Goal: Information Seeking & Learning: Compare options

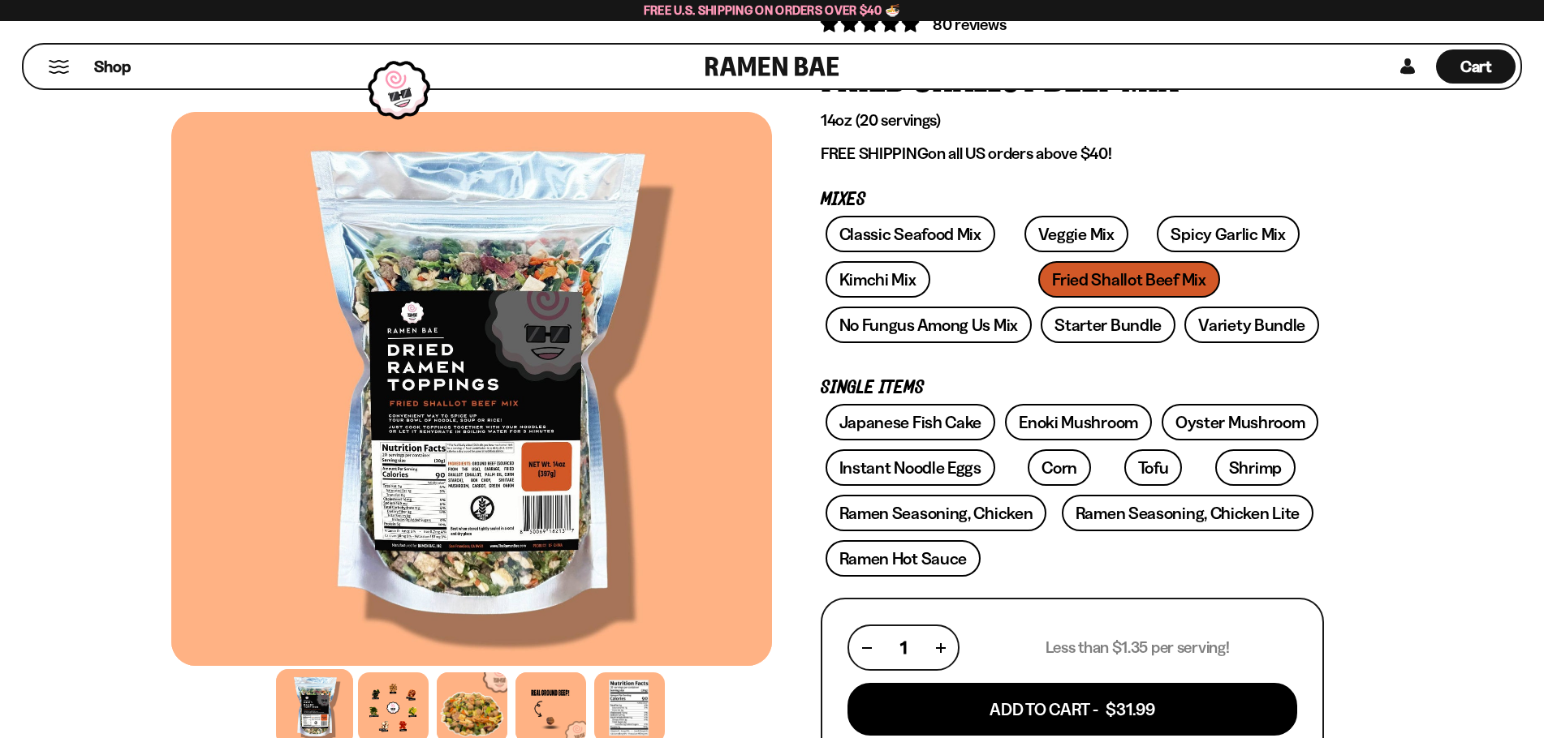
scroll to position [162, 0]
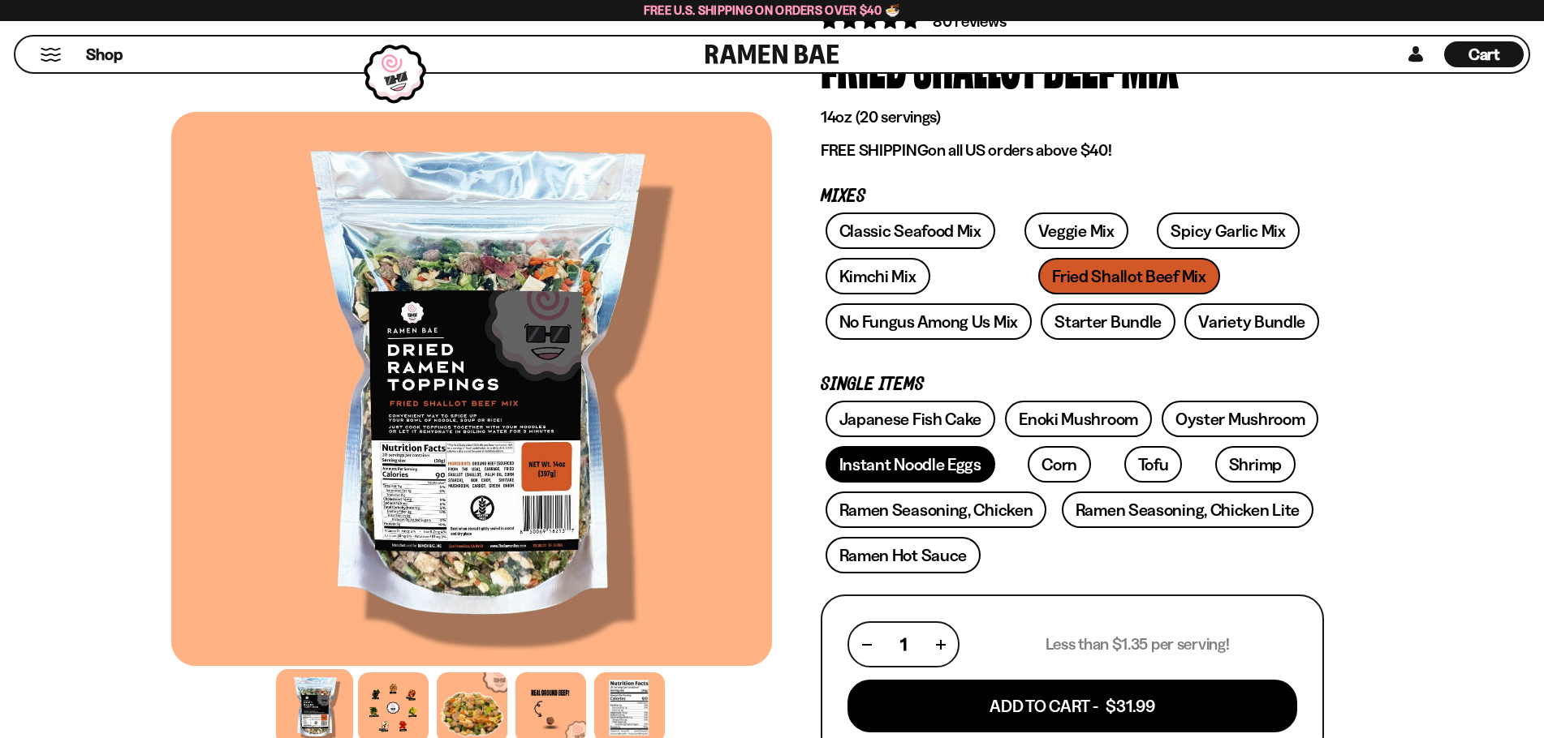
click at [926, 459] on link "Instant Noodle Eggs" at bounding box center [910, 464] width 170 height 37
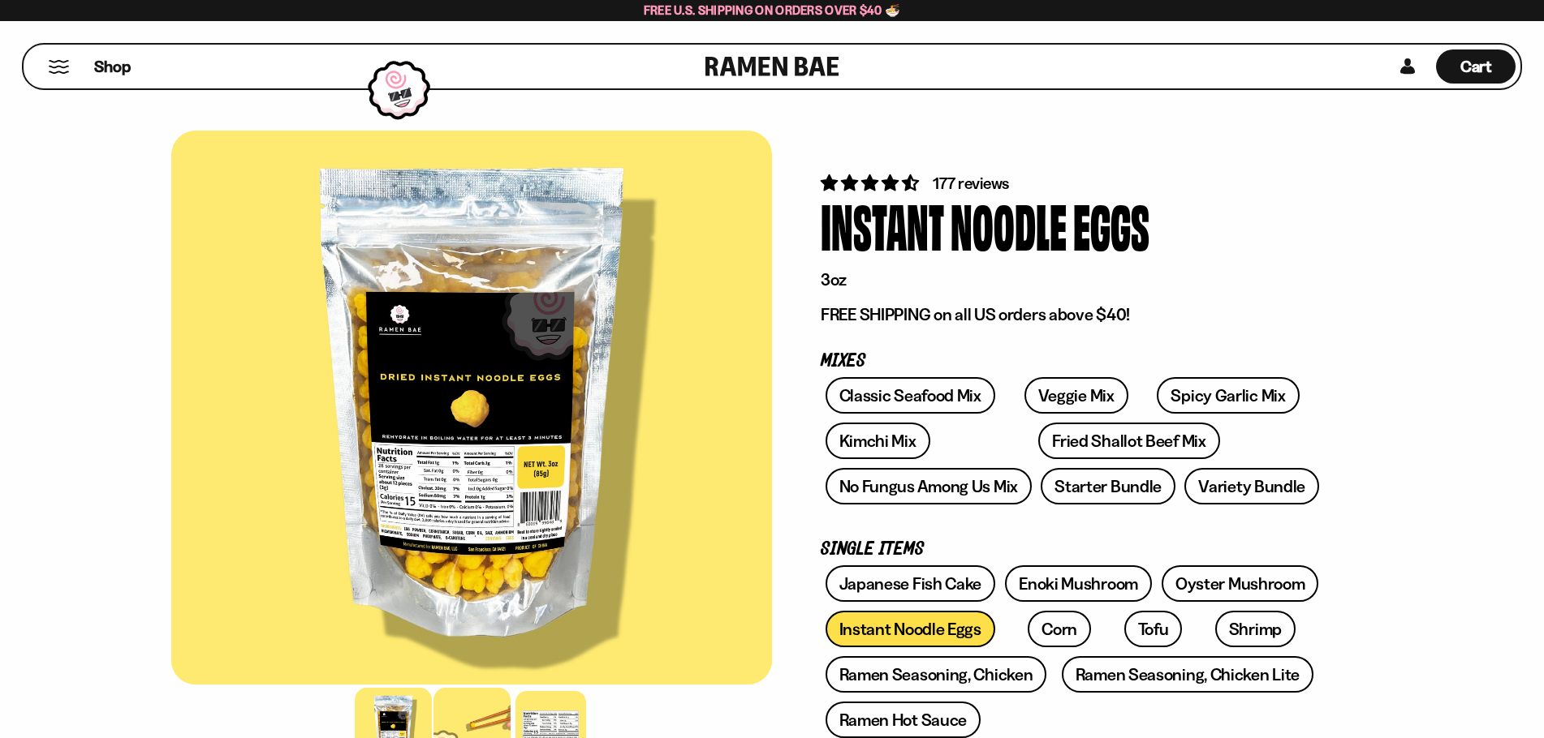
click at [480, 716] on div at bounding box center [471, 726] width 77 height 77
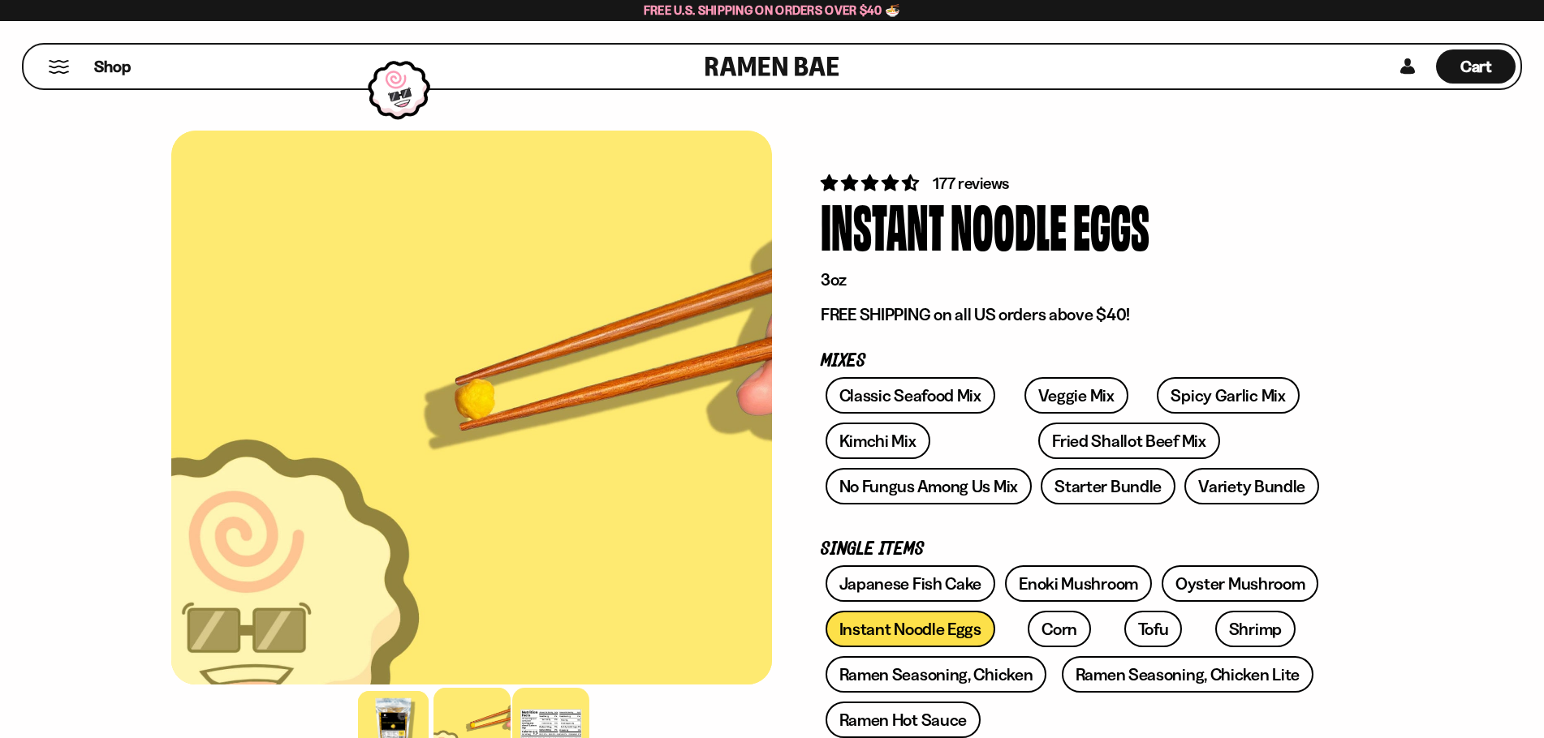
click at [549, 717] on div at bounding box center [550, 726] width 77 height 77
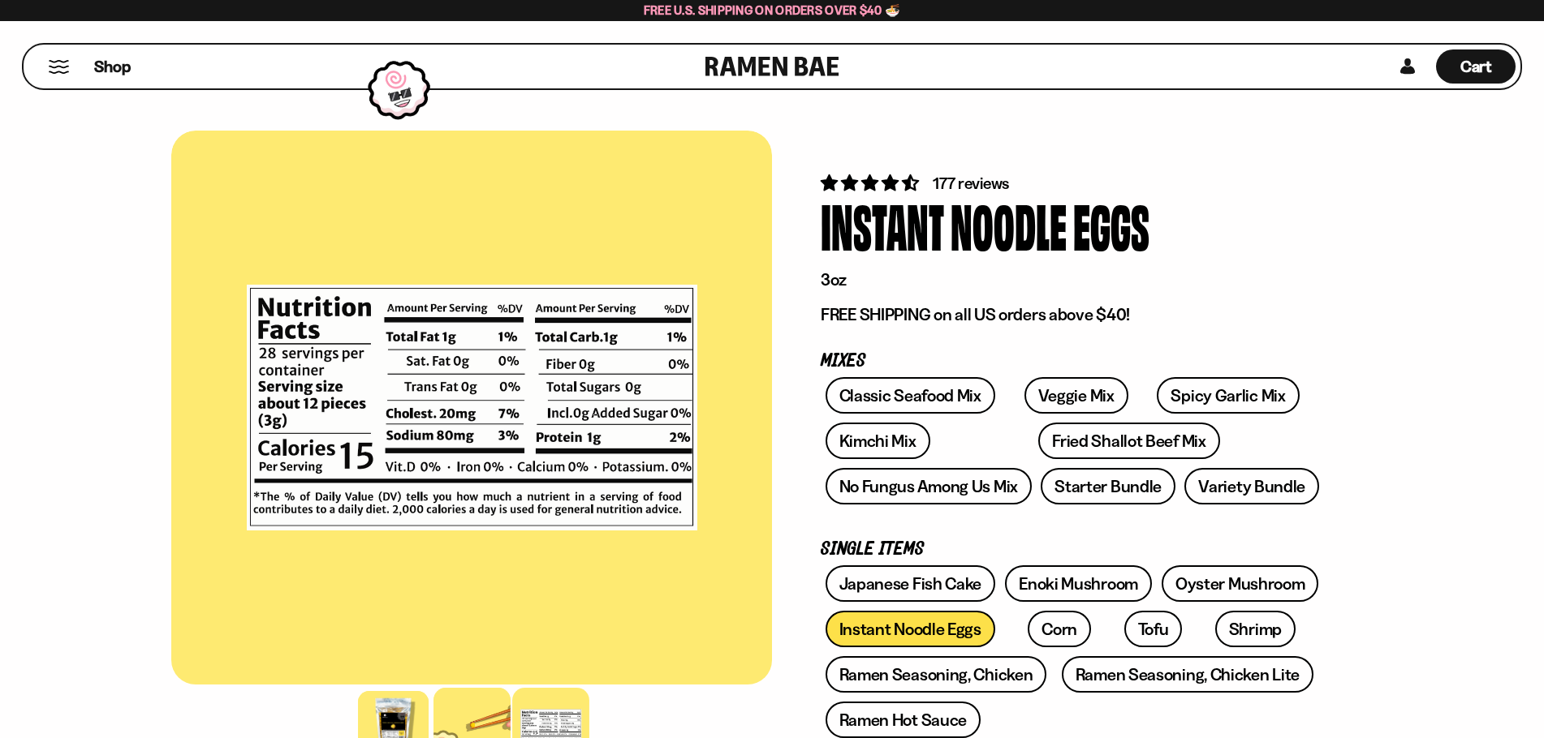
click at [478, 700] on div at bounding box center [471, 726] width 77 height 77
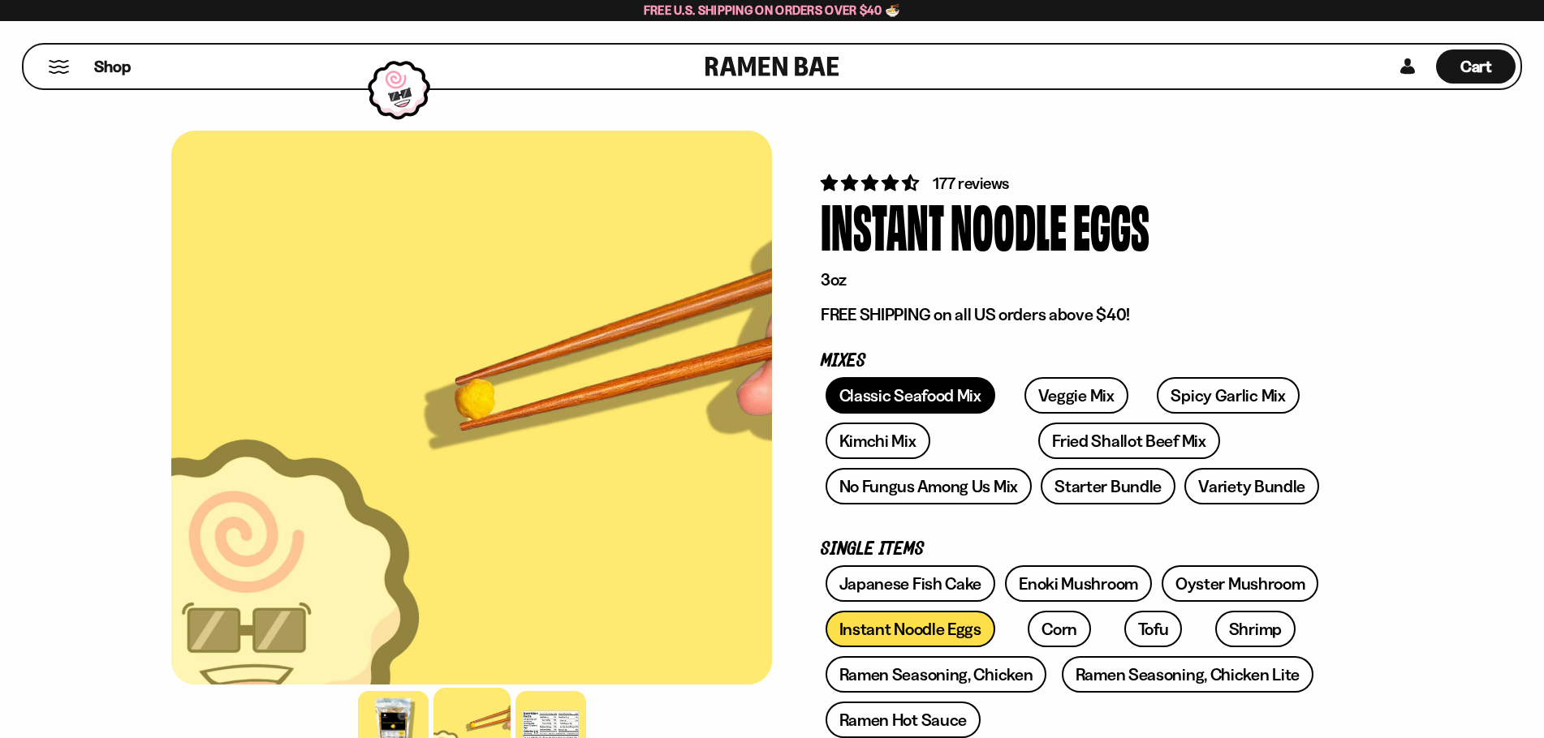
click at [894, 395] on link "Classic Seafood Mix" at bounding box center [910, 395] width 170 height 37
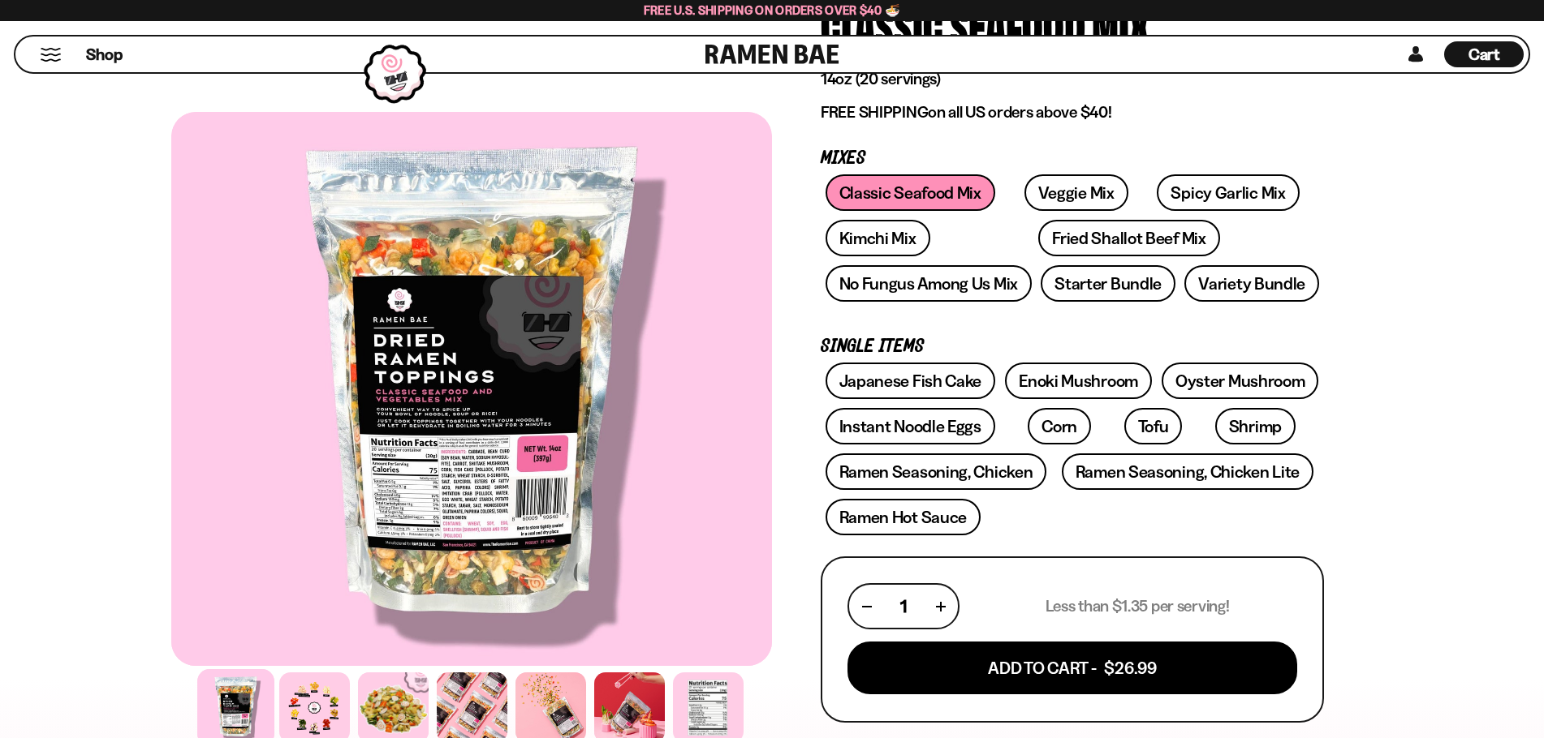
scroll to position [162, 0]
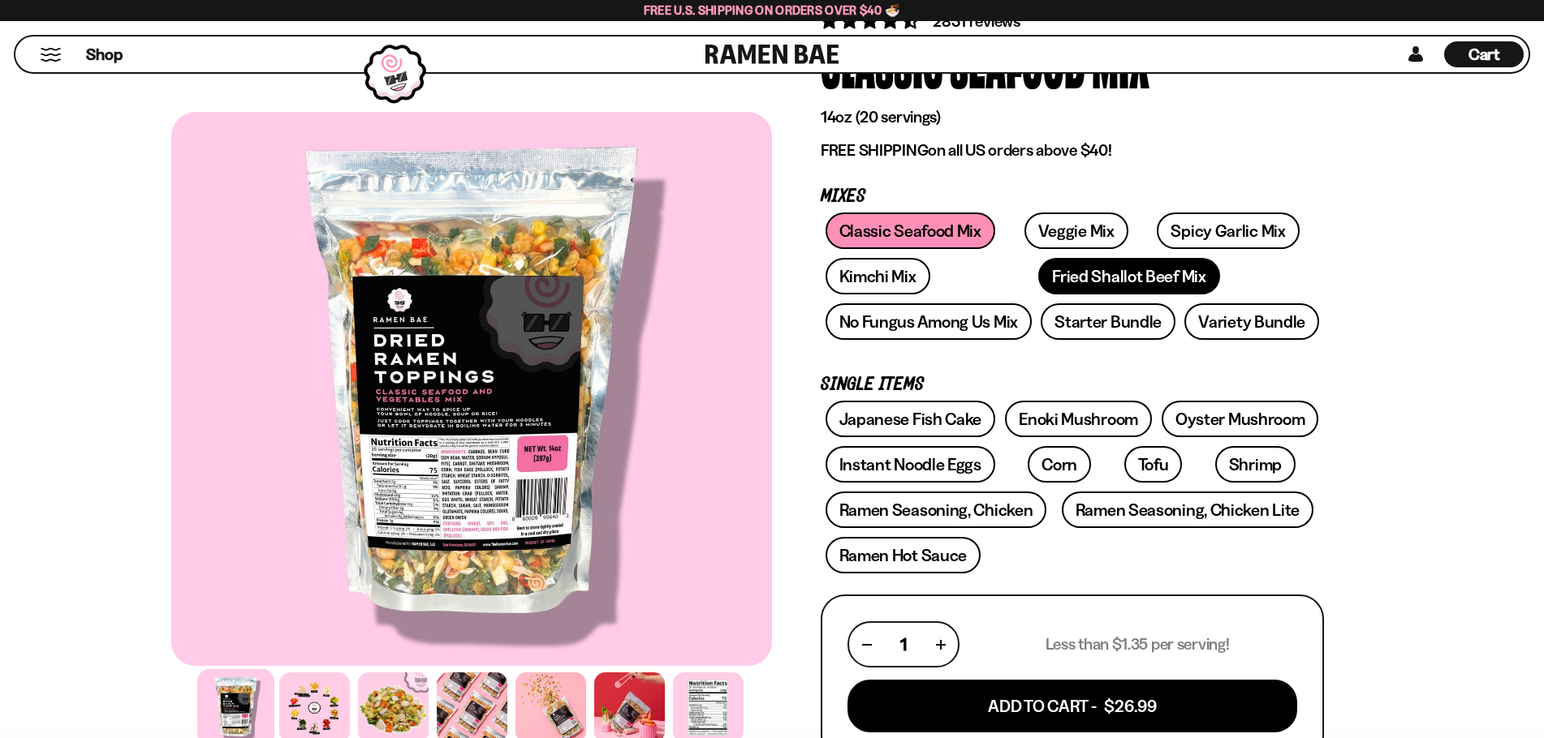
click at [1038, 280] on link "Fried Shallot Beef Mix" at bounding box center [1128, 276] width 181 height 37
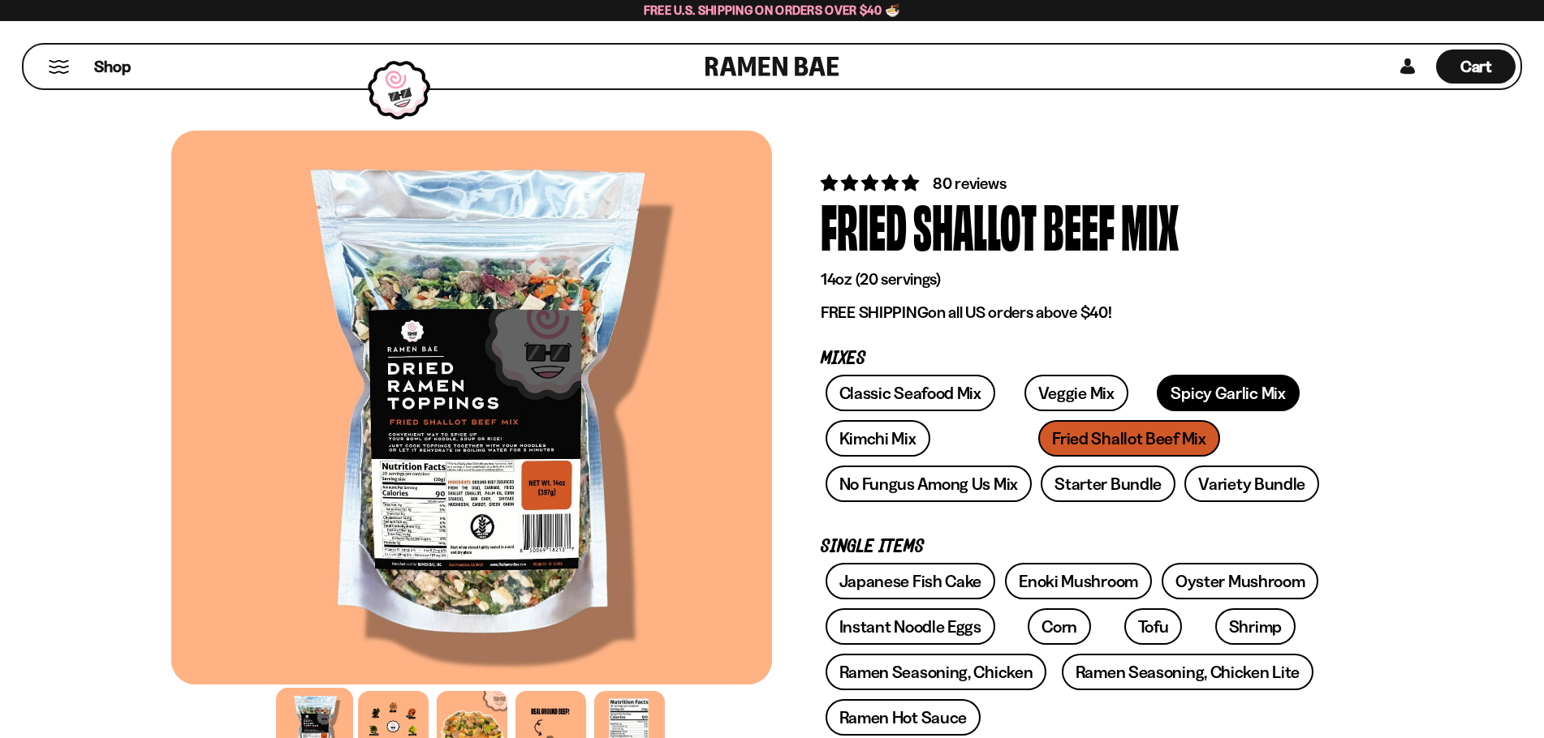
click at [1190, 397] on link "Spicy Garlic Mix" at bounding box center [1227, 393] width 142 height 37
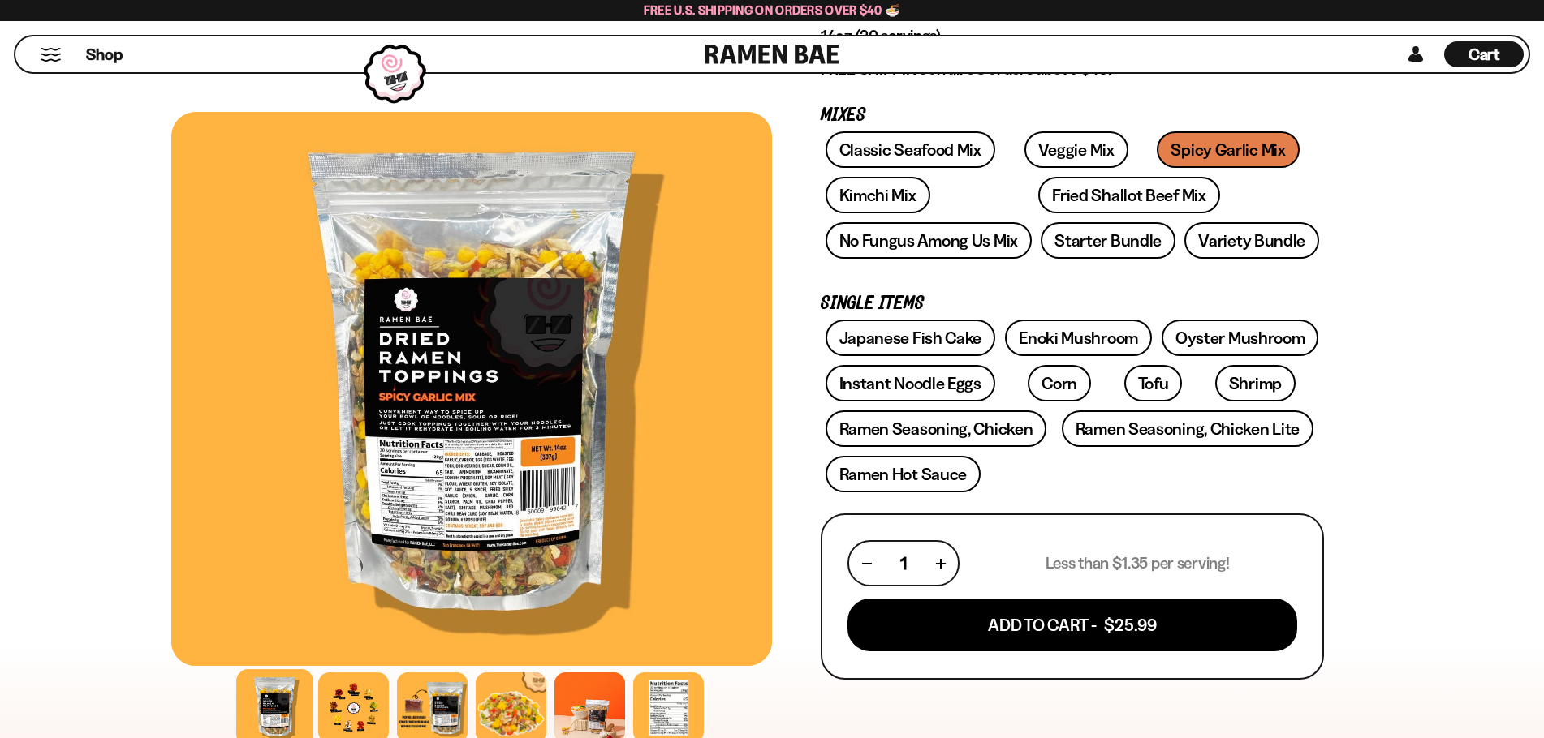
scroll to position [162, 0]
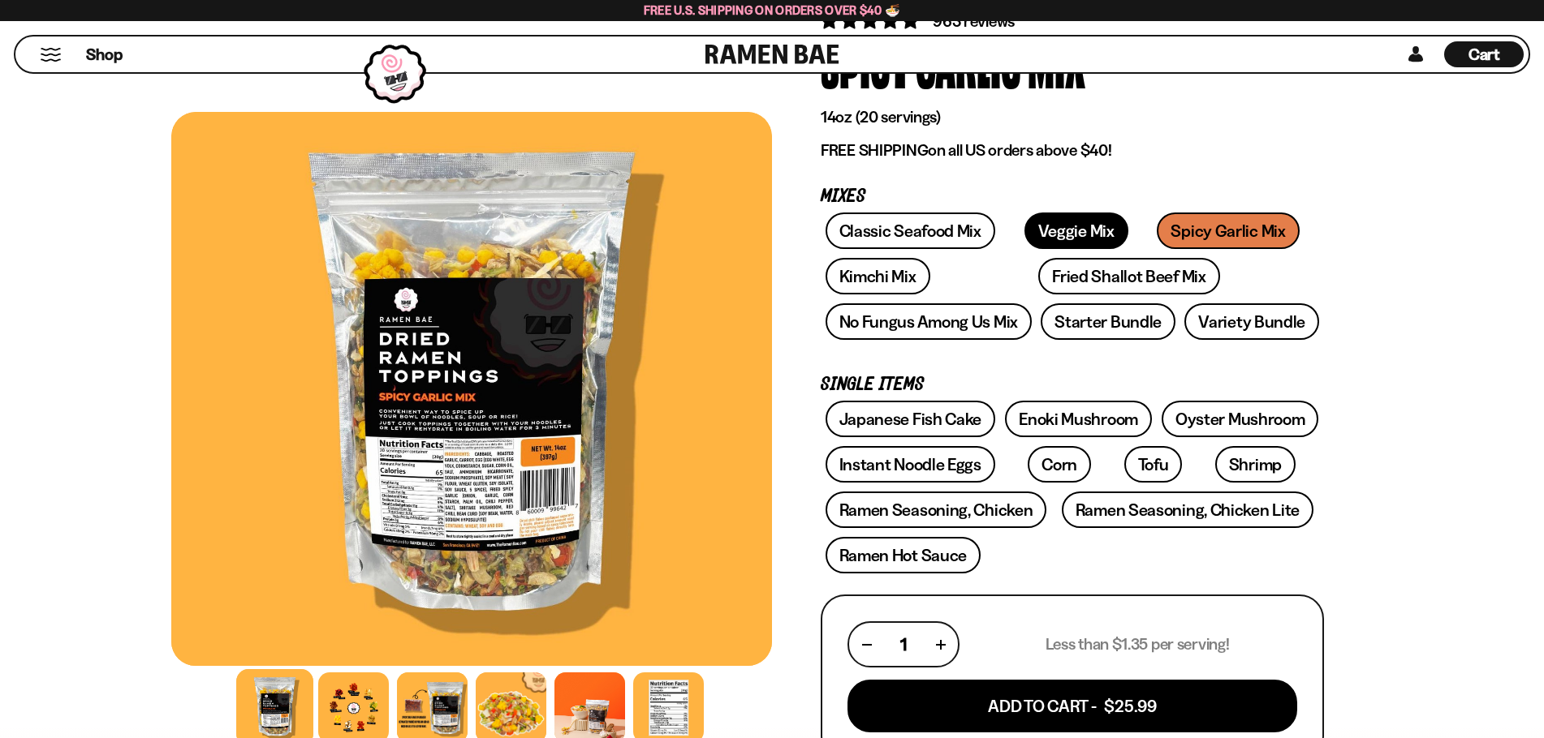
click at [1082, 235] on link "Veggie Mix" at bounding box center [1076, 231] width 104 height 37
